Goal: Information Seeking & Learning: Learn about a topic

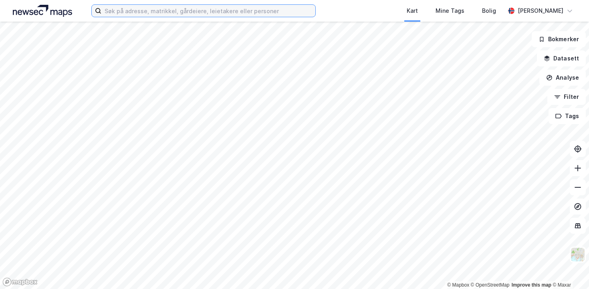
click at [127, 16] on input at bounding box center [208, 11] width 214 height 12
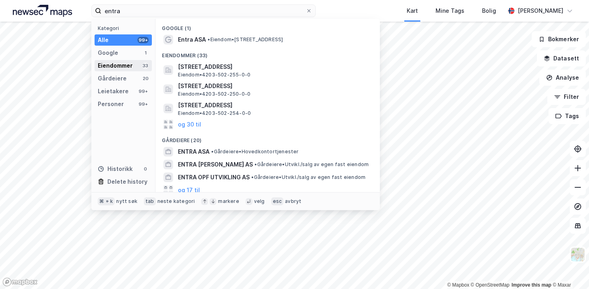
click at [118, 67] on div "Eiendommer" at bounding box center [115, 66] width 35 height 10
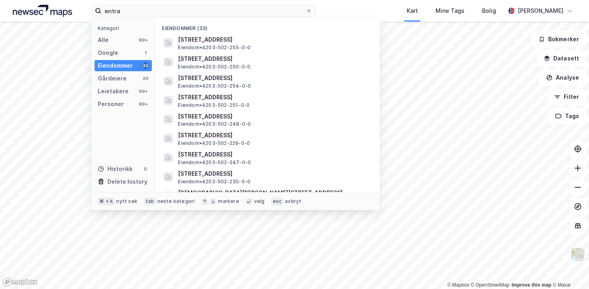
click at [120, 66] on div "Eiendommer" at bounding box center [115, 66] width 35 height 10
click at [116, 41] on div "Alle 99+" at bounding box center [122, 39] width 57 height 11
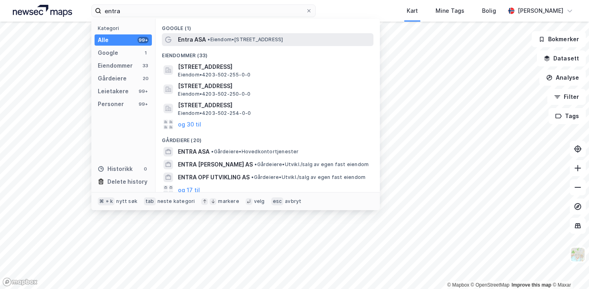
click at [179, 39] on span "Entra ASA" at bounding box center [192, 40] width 28 height 10
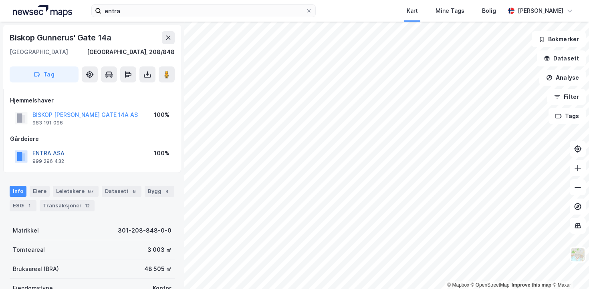
click at [0, 0] on button "ENTRA ASA" at bounding box center [0, 0] width 0 height 0
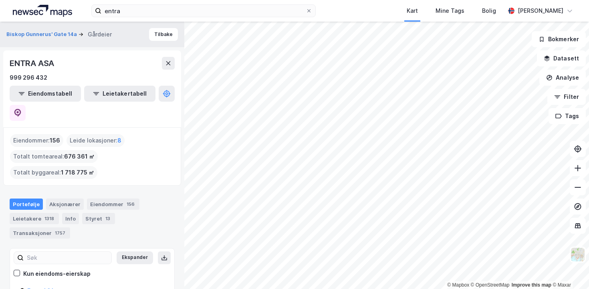
click at [333, 289] on html "entra Kart Mine Tags Bolig [PERSON_NAME] © Mapbox © OpenStreetMap Improve this …" at bounding box center [294, 144] width 589 height 289
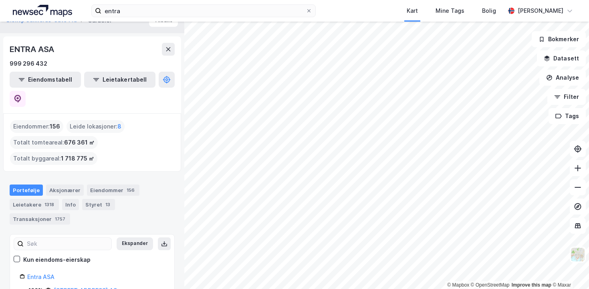
scroll to position [25, 0]
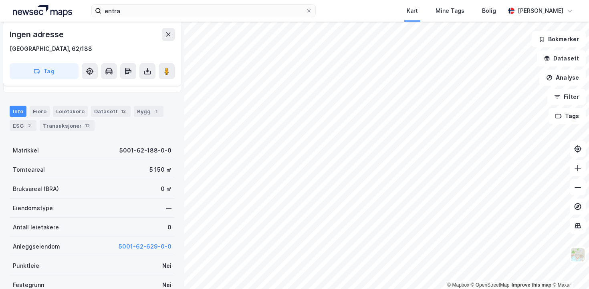
scroll to position [146, 0]
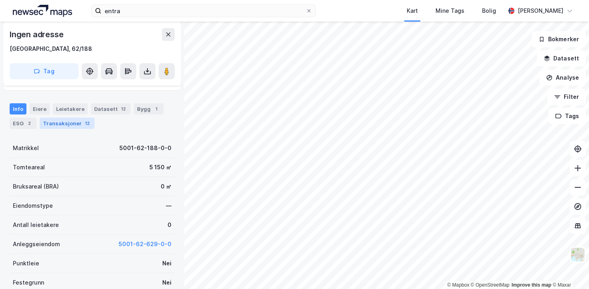
click at [61, 120] on div "Transaksjoner 12" at bounding box center [67, 123] width 55 height 11
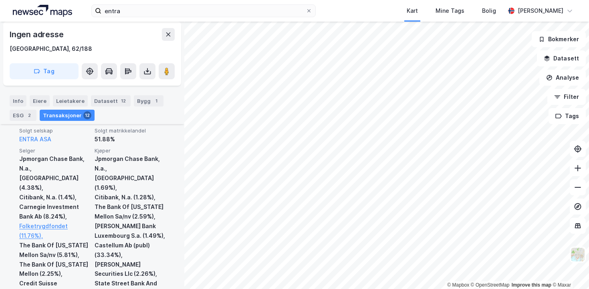
scroll to position [743, 0]
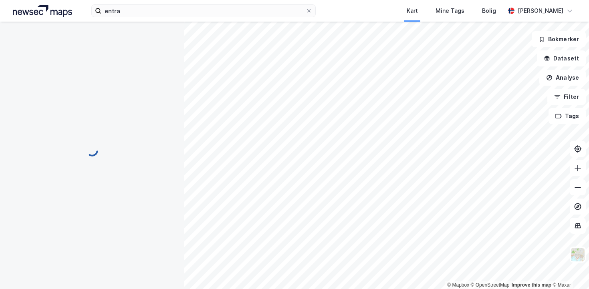
scroll to position [123, 0]
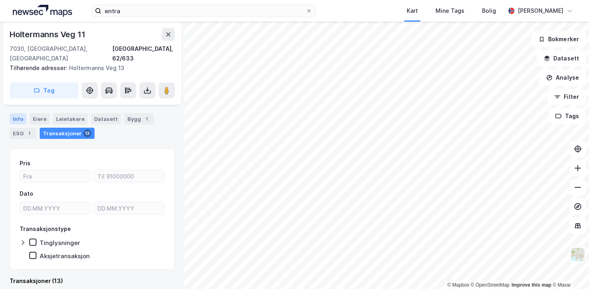
click at [18, 113] on div "Info" at bounding box center [18, 118] width 17 height 11
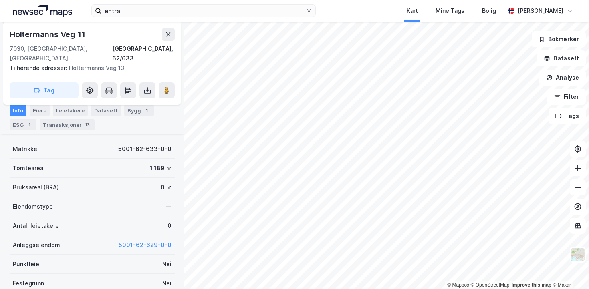
scroll to position [115, 0]
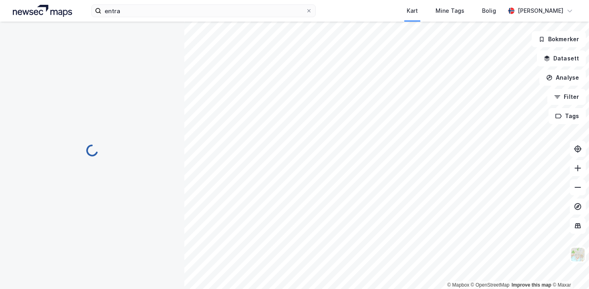
scroll to position [115, 0]
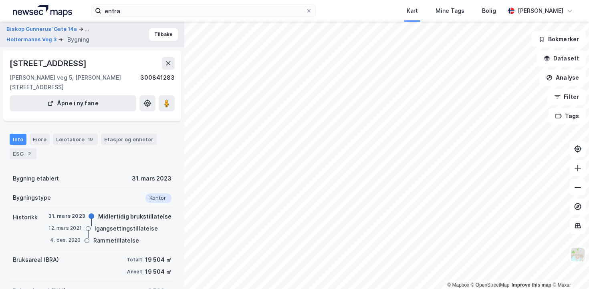
scroll to position [70, 0]
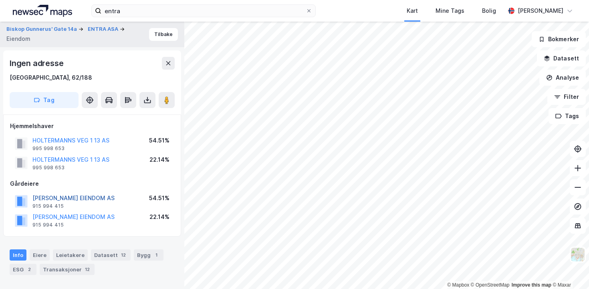
click at [0, 0] on button "[PERSON_NAME] EIENDOM AS" at bounding box center [0, 0] width 0 height 0
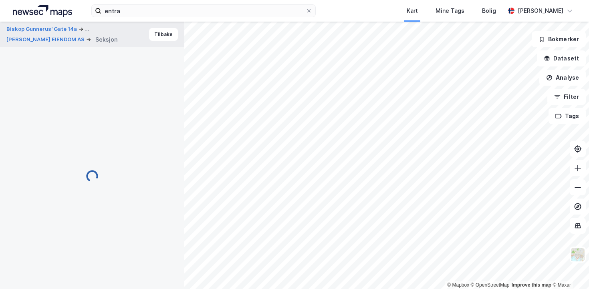
scroll to position [5, 0]
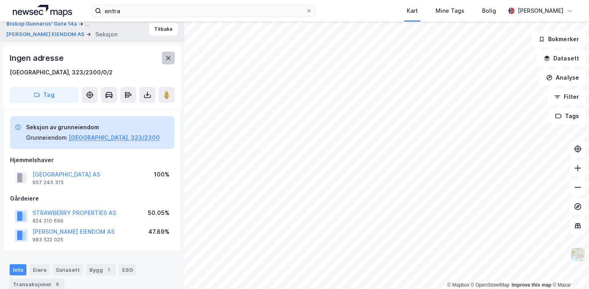
click at [167, 59] on icon at bounding box center [168, 58] width 4 height 4
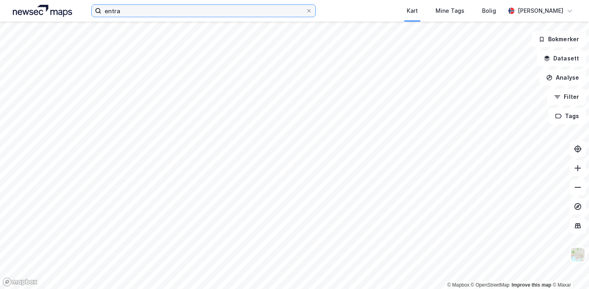
click at [154, 14] on input "entra" at bounding box center [203, 11] width 204 height 12
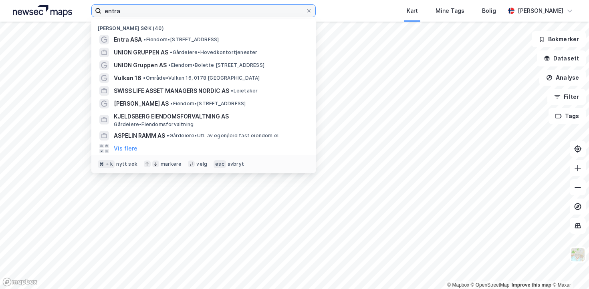
click at [154, 14] on input "entra" at bounding box center [203, 11] width 204 height 12
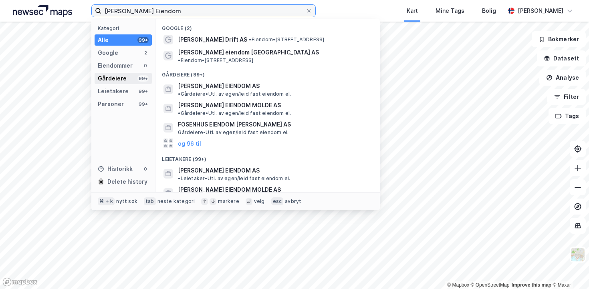
type input "[PERSON_NAME] Eiendom"
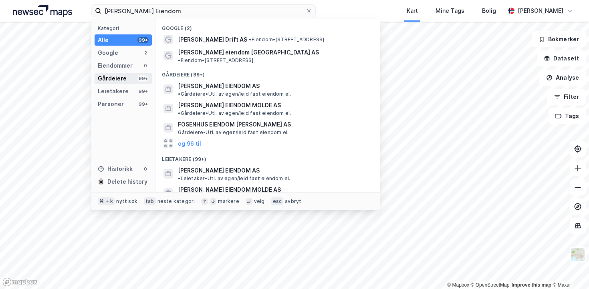
click at [121, 77] on div "Gårdeiere" at bounding box center [112, 79] width 29 height 10
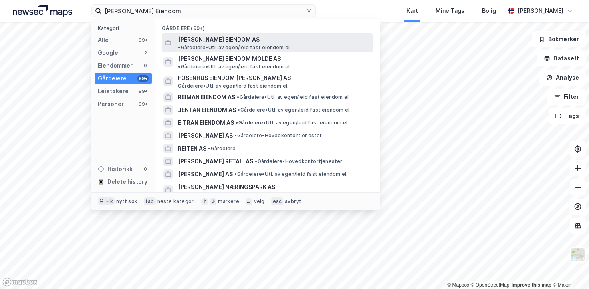
click at [190, 40] on span "[PERSON_NAME] EIENDOM AS" at bounding box center [219, 40] width 82 height 10
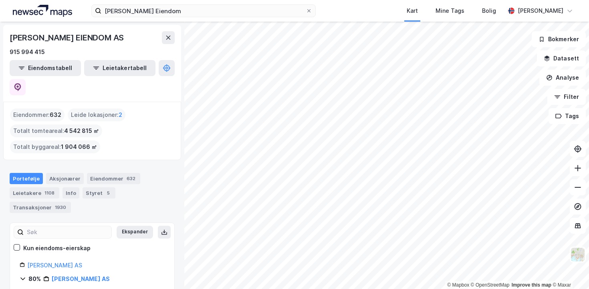
click at [151, 229] on div "© Mapbox © OpenStreetMap Improve this map © [PERSON_NAME] EIENDOM AS 915 994 41…" at bounding box center [294, 155] width 589 height 267
click at [95, 173] on div "Eiendommer 632" at bounding box center [113, 178] width 53 height 11
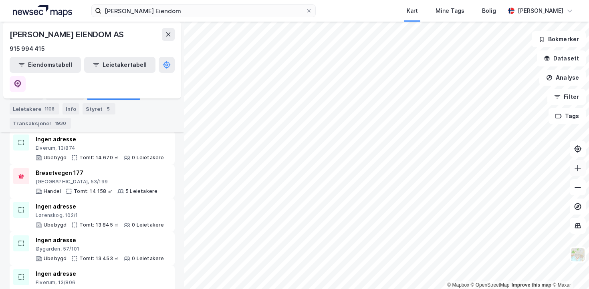
scroll to position [883, 0]
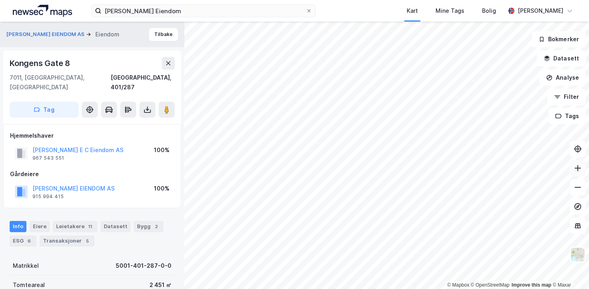
scroll to position [5, 0]
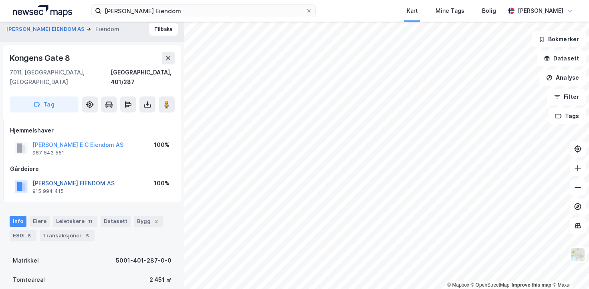
click at [0, 0] on button "[PERSON_NAME] EIENDOM AS" at bounding box center [0, 0] width 0 height 0
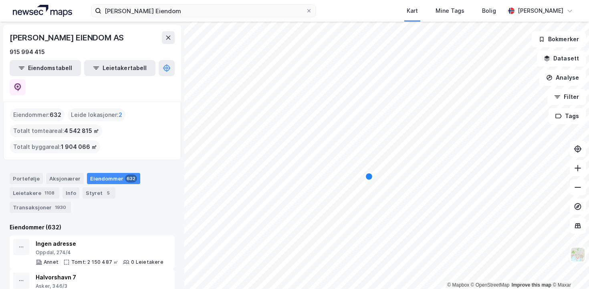
scroll to position [0, 0]
click at [184, 230] on div "© Mapbox © OpenStreetMap Improve this map © [PERSON_NAME] EIENDOM AS 915 994 41…" at bounding box center [294, 155] width 589 height 267
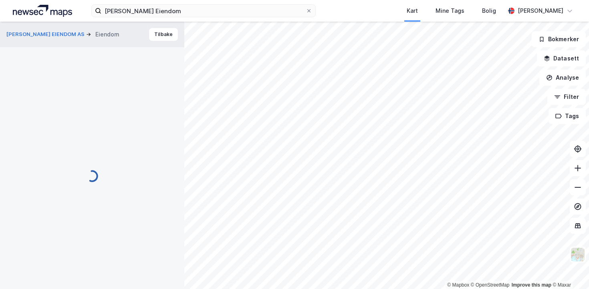
scroll to position [5, 0]
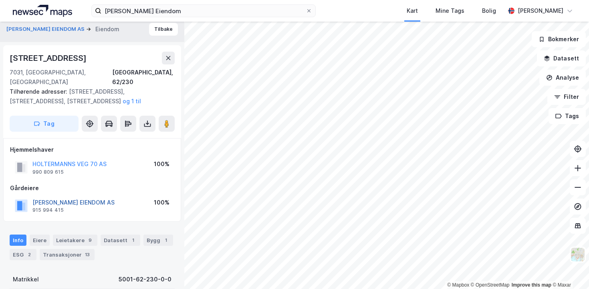
click at [0, 0] on button "[PERSON_NAME] EIENDOM AS" at bounding box center [0, 0] width 0 height 0
